Goal: Task Accomplishment & Management: Manage account settings

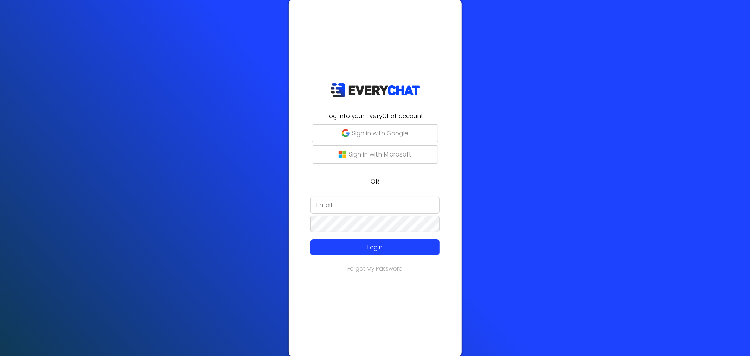
click at [256, 111] on div "Log into your EveryChat account Sign in with Google Sign in with Microsoft OR L…" at bounding box center [375, 178] width 750 height 356
click at [425, 202] on input "email" at bounding box center [374, 205] width 129 height 17
type input "[EMAIL_ADDRESS][DOMAIN_NAME]"
click at [420, 261] on div "Log into your EveryChat account Sign in with Google Sign in with Microsoft OR i…" at bounding box center [375, 178] width 173 height 356
click at [424, 247] on p "Login" at bounding box center [374, 247] width 103 height 9
